Goal: Task Accomplishment & Management: Use online tool/utility

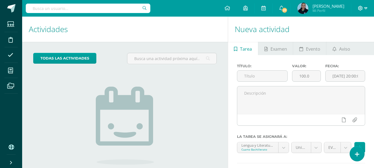
click at [366, 8] on icon at bounding box center [366, 8] width 3 height 5
click at [345, 35] on span "Cerrar sesión" at bounding box center [348, 37] width 25 height 5
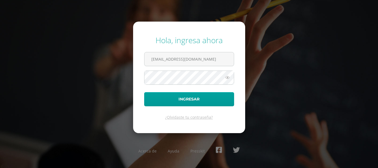
click at [344, 40] on div "Hola, ingresa ahora rmartinez@bilinguesanjuan.edu.gt Ingresar ¿Olvidaste tu con…" at bounding box center [189, 83] width 357 height 107
click at [179, 59] on input "rmartinez@bilinguesanjuan.edu.gt" at bounding box center [189, 59] width 89 height 14
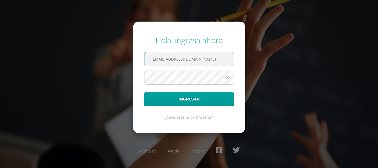
type input "csecundaria@bilinguesanjuan.edu.gt"
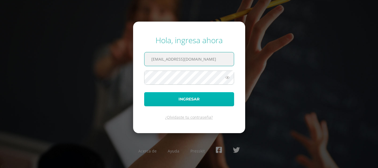
click at [187, 102] on button "Ingresar" at bounding box center [189, 99] width 90 height 14
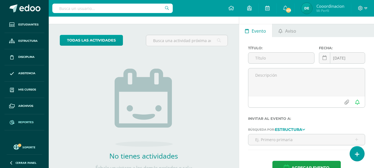
scroll to position [28, 0]
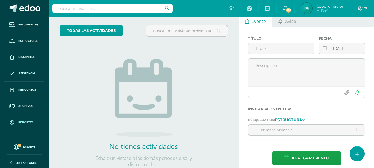
click at [26, 122] on span "Reportes" at bounding box center [25, 122] width 15 height 4
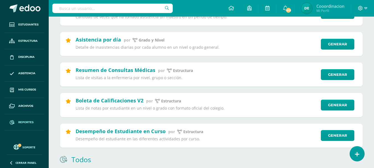
scroll to position [305, 0]
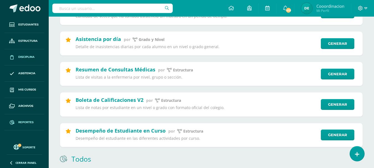
click at [26, 56] on span "Disciplina" at bounding box center [26, 57] width 16 height 4
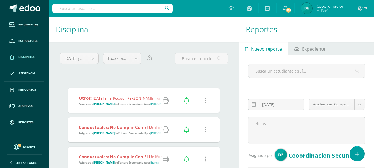
click at [166, 101] on icon at bounding box center [166, 101] width 6 height 6
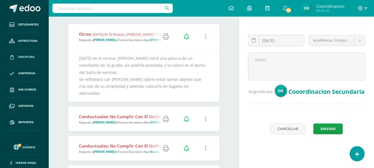
scroll to position [74, 0]
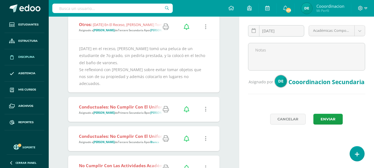
click at [165, 28] on icon at bounding box center [166, 27] width 6 height 6
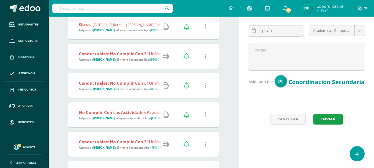
scroll to position [101, 0]
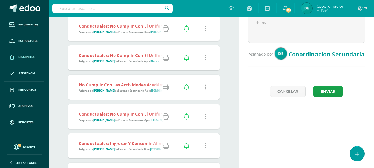
click at [162, 57] on link at bounding box center [165, 58] width 17 height 14
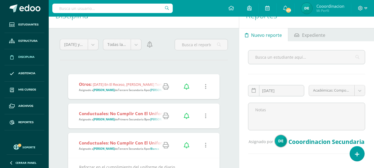
scroll to position [0, 0]
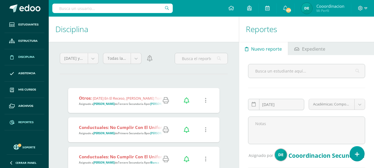
click at [25, 121] on span "Reportes" at bounding box center [25, 122] width 15 height 4
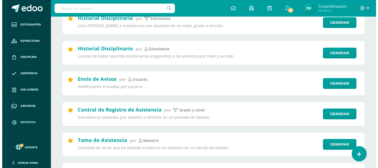
scroll to position [222, 0]
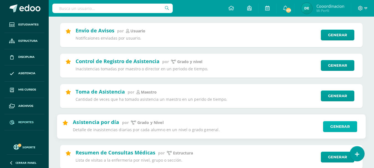
click at [327, 126] on link "Generar" at bounding box center [340, 126] width 34 height 11
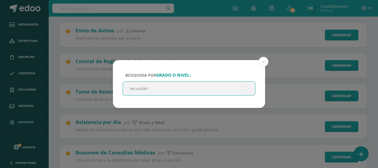
type input "secundaria"
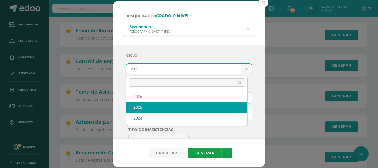
select select "2"
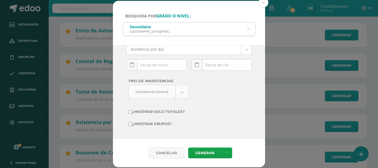
scroll to position [49, 0]
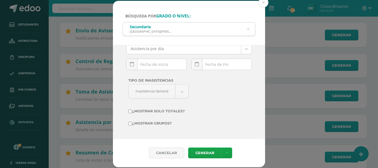
click at [174, 65] on div "[DATE] Mo Tu We Th Fr Sa Su 1 2 3 4 5 6 7 8 9 10 11 12 13 14 15 16 17 18 19 20 …" at bounding box center [156, 67] width 61 height 16
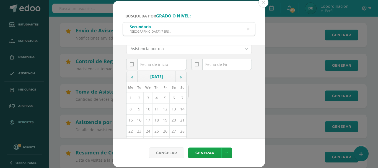
click at [146, 112] on td "10" at bounding box center [148, 109] width 9 height 11
type input "[DATE]"
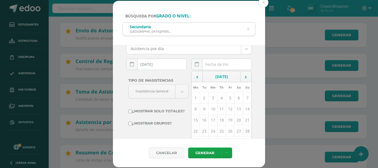
click at [217, 64] on div "[DATE] Mo Tu We Th Fr Sa Su 1 2 3 4 5 6 7 8 9 10 11 12 13 14 15 16 17 18 19 20 …" at bounding box center [221, 67] width 61 height 16
click at [210, 109] on td "10" at bounding box center [213, 109] width 9 height 11
type input "[DATE]"
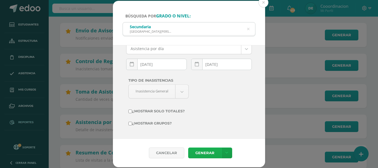
click at [203, 154] on link "Generar" at bounding box center [204, 153] width 33 height 11
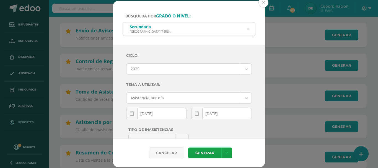
click at [266, 2] on button at bounding box center [264, 3] width 10 height 10
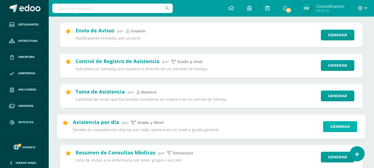
click at [341, 129] on link "Generar" at bounding box center [340, 126] width 34 height 11
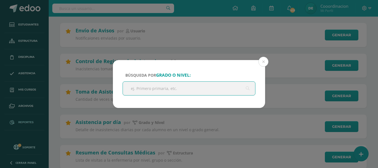
click at [163, 93] on input "text" at bounding box center [189, 89] width 132 height 14
type input "a"
type input "bachillerato"
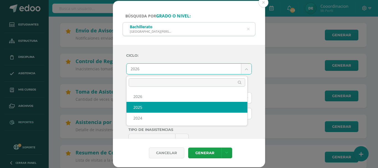
select select "2"
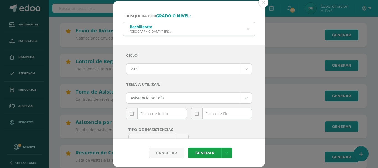
click at [167, 115] on div "[DATE] Mo Tu We Th Fr Sa Su 1 2 3 4 5 6 7 8 9 10 11 12 13 14 15 16 17 18 19 20 …" at bounding box center [156, 116] width 61 height 16
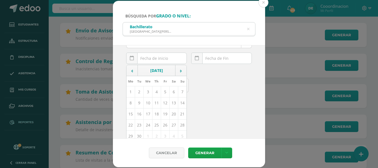
click at [149, 102] on td "10" at bounding box center [148, 103] width 9 height 11
type input "[DATE]"
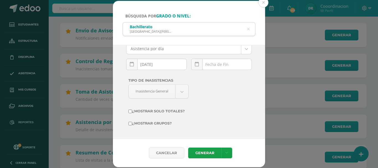
scroll to position [49, 0]
click at [212, 67] on div "[DATE] Mo Tu We Th Fr Sa Su 1 2 3 4 5 6 7 8 9 10 11 12 13 14 15 16 17 18 19 20 …" at bounding box center [221, 67] width 61 height 16
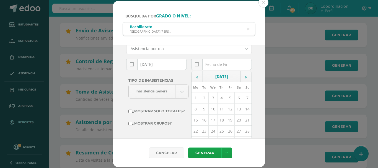
click at [211, 109] on td "10" at bounding box center [213, 109] width 9 height 11
type input "[DATE]"
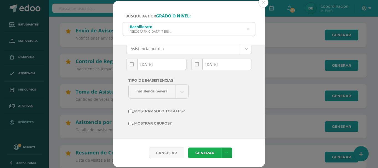
click at [205, 151] on link "Generar" at bounding box center [204, 153] width 33 height 11
click at [263, 4] on button at bounding box center [264, 3] width 10 height 10
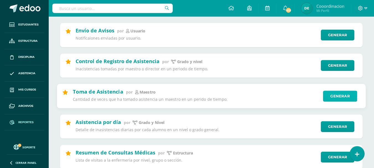
click at [337, 94] on link "Generar" at bounding box center [340, 96] width 34 height 11
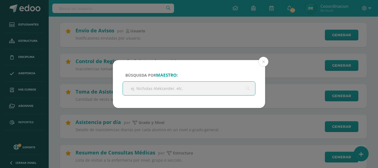
click at [169, 85] on input "text" at bounding box center [189, 89] width 132 height 14
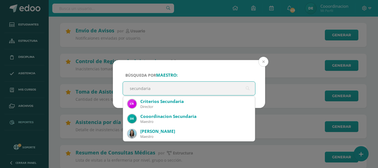
type input "secundaria"
click at [266, 60] on button at bounding box center [264, 62] width 10 height 10
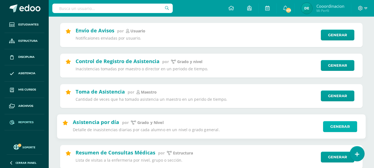
click at [340, 126] on link "Generar" at bounding box center [340, 126] width 34 height 11
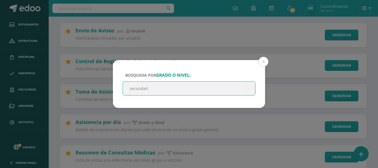
type input "secundaria"
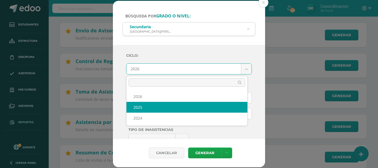
select select "2"
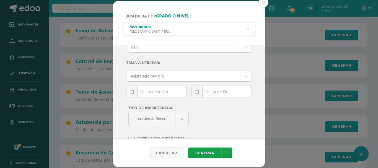
scroll to position [28, 0]
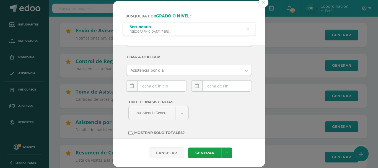
click at [169, 88] on div "[DATE] Mo Tu We Th Fr Sa Su 1 2 3 4 5 6 7 8 9 10 11 12 13 14 15 16 17 18 19 20 …" at bounding box center [156, 88] width 61 height 16
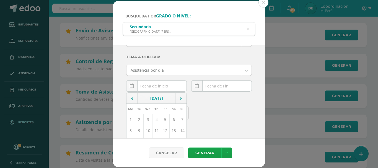
scroll to position [55, 0]
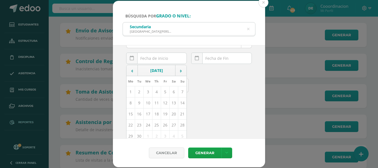
click at [147, 103] on td "10" at bounding box center [148, 103] width 9 height 11
type input "[DATE]"
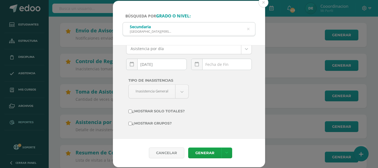
scroll to position [49, 0]
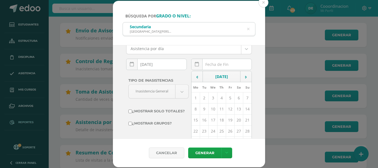
click at [219, 64] on input "text" at bounding box center [222, 64] width 60 height 11
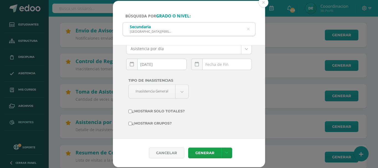
click at [218, 67] on input "text" at bounding box center [222, 64] width 60 height 11
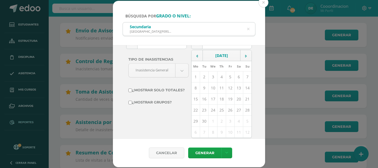
click at [211, 88] on td "10" at bounding box center [213, 88] width 9 height 11
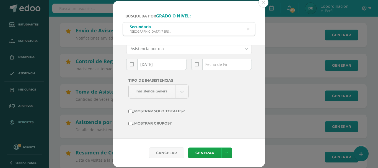
type input "[DATE]"
click at [208, 151] on link "Generar" at bounding box center [204, 153] width 33 height 11
